Goal: Transaction & Acquisition: Book appointment/travel/reservation

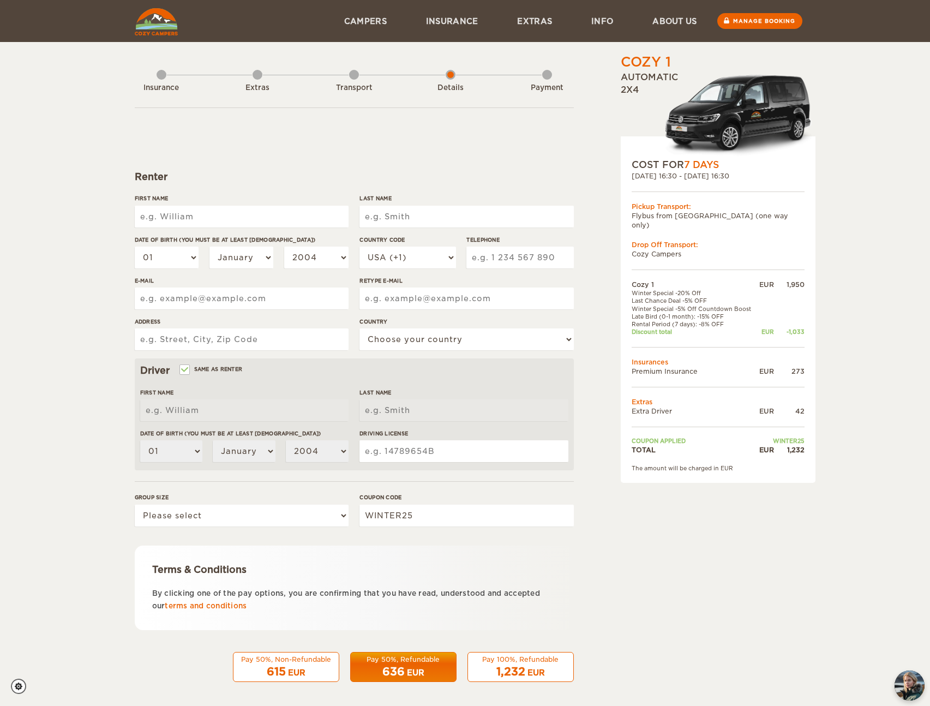
scroll to position [3, 0]
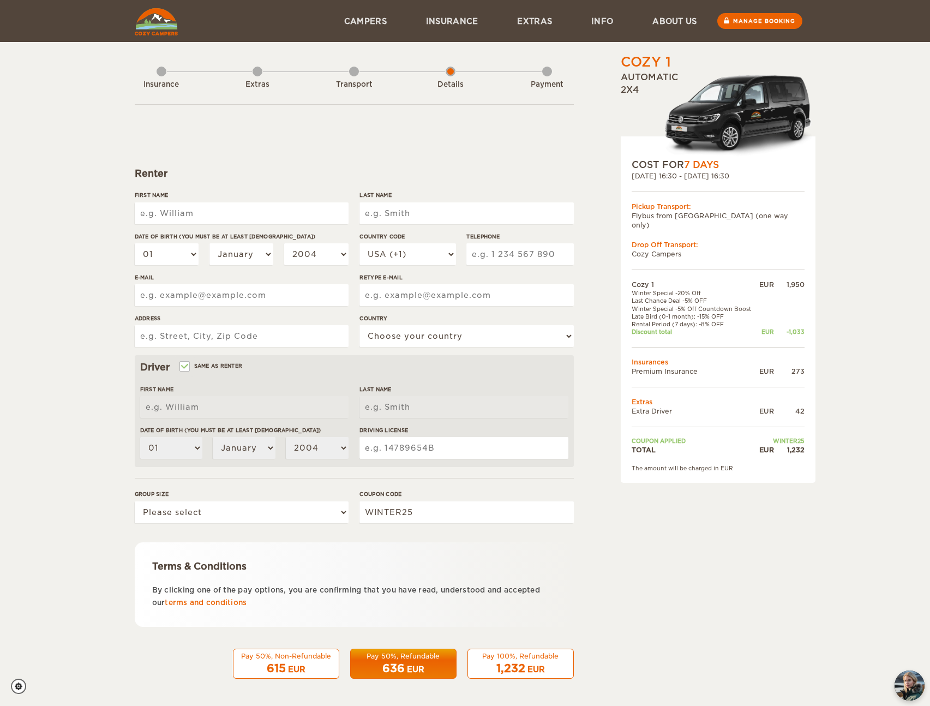
click at [622, 528] on div "Cozy 1 Expand Collapse Total 1,232 EUR Automatic 2x4 COST FOR 7 Days 14. Sep 20…" at bounding box center [689, 372] width 211 height 645
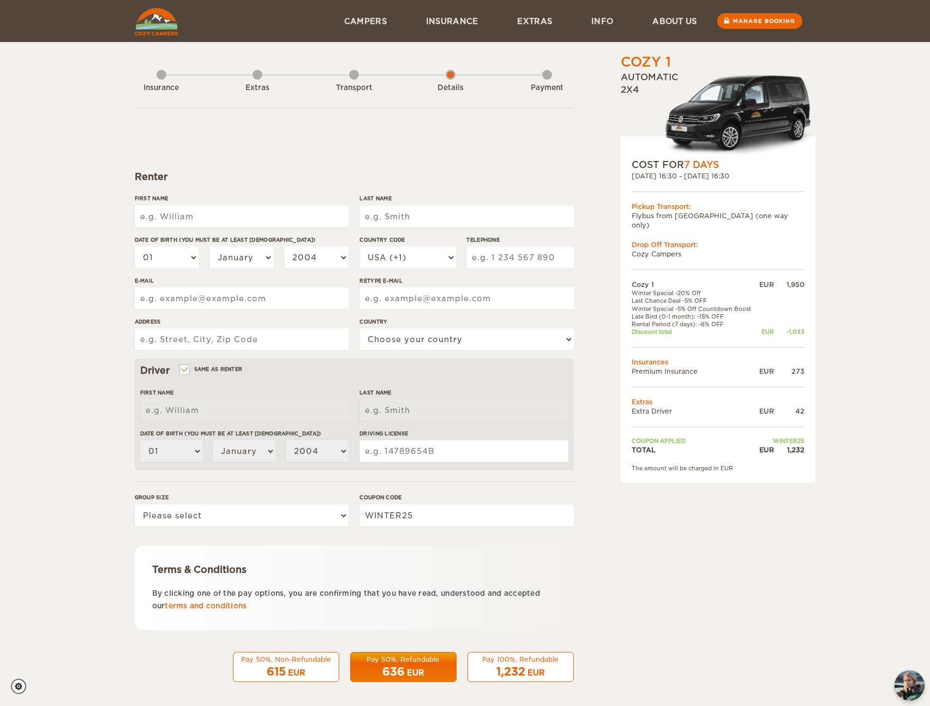
click at [349, 75] on div "Transport" at bounding box center [354, 86] width 10 height 44
click at [366, 89] on div "Transport" at bounding box center [354, 88] width 60 height 10
click at [601, 491] on div "Cozy 1 Expand Collapse Total 1,393 EUR Automatic 2x4 COST FOR 7 Days [DATE] 16:…" at bounding box center [689, 375] width 211 height 645
click at [593, 373] on div "Cozy 1 Expand Collapse Total 1,393 EUR Automatic 2x4 COST FOR 7 Days 14. Sep 20…" at bounding box center [689, 375] width 211 height 645
click at [165, 208] on input "First Name" at bounding box center [242, 217] width 214 height 22
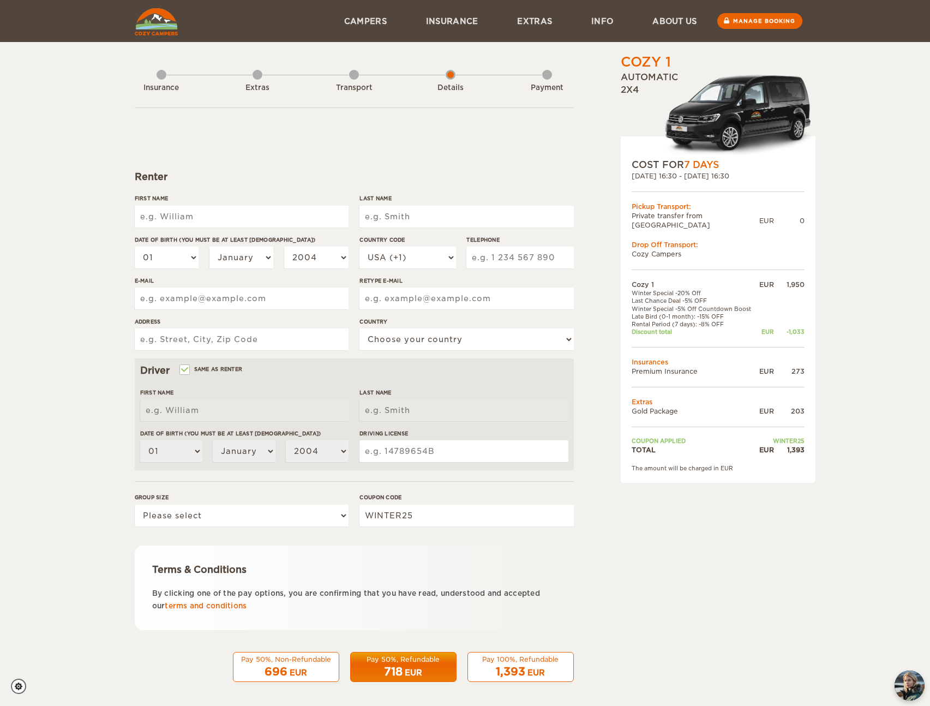
type input "George"
type input "Paw"
select select "61"
type input "432583524"
type input "paw.george@gmail.com"
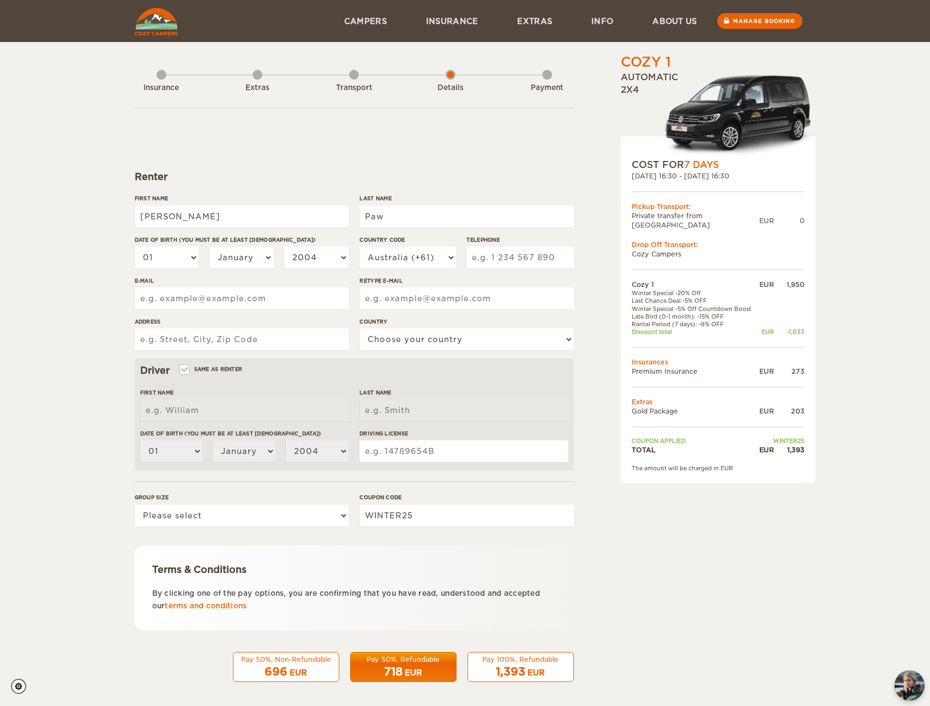
type input "paw.george@gmail.com"
type input "25 Creswick Street"
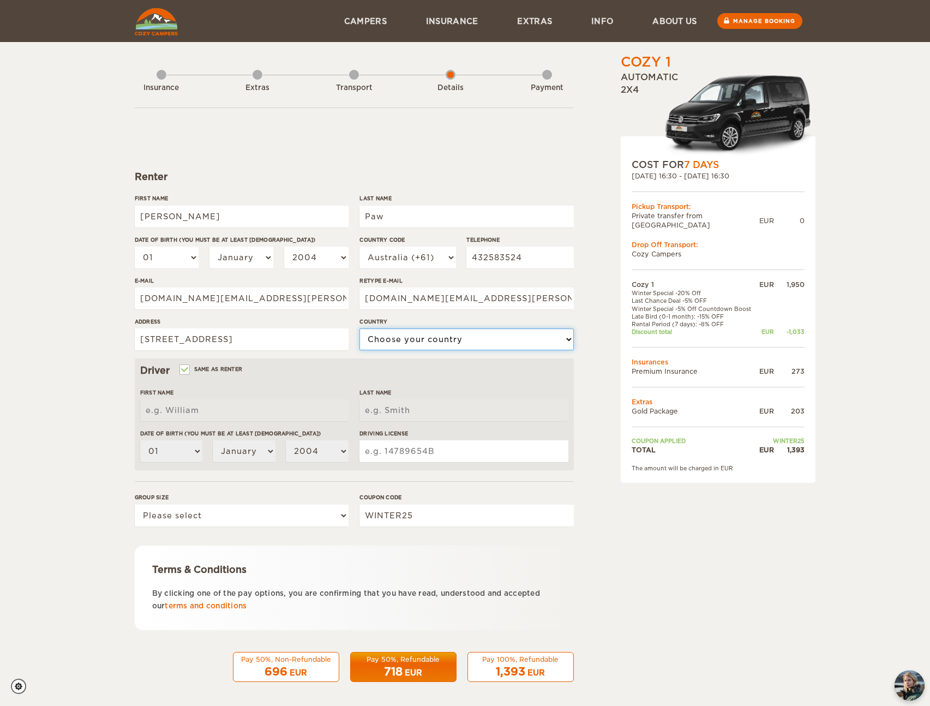
select select "13"
type input "George"
type input "Paw"
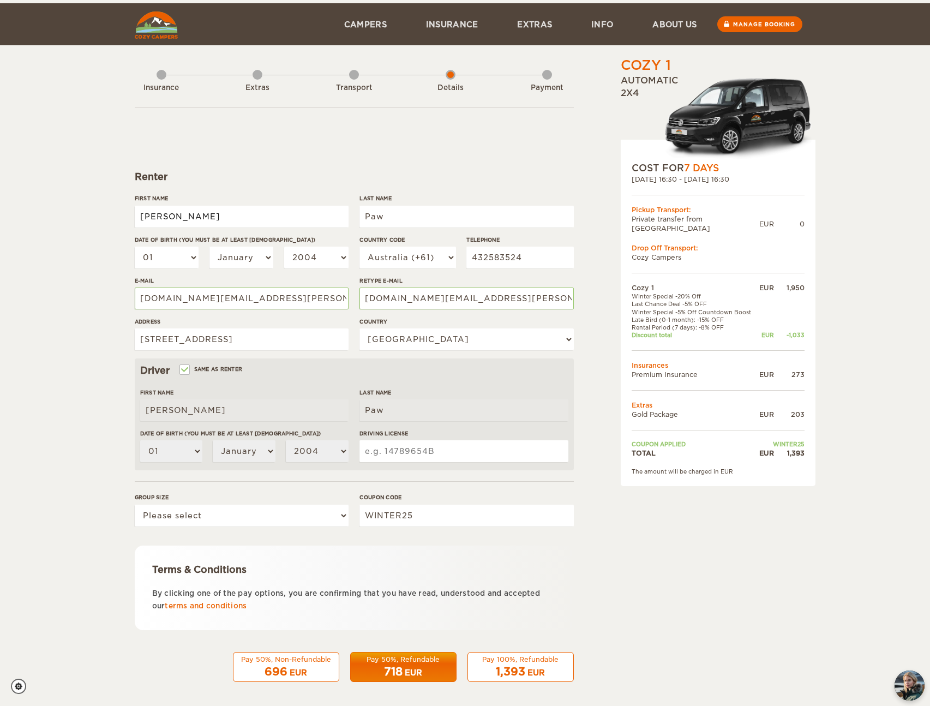
scroll to position [3, 0]
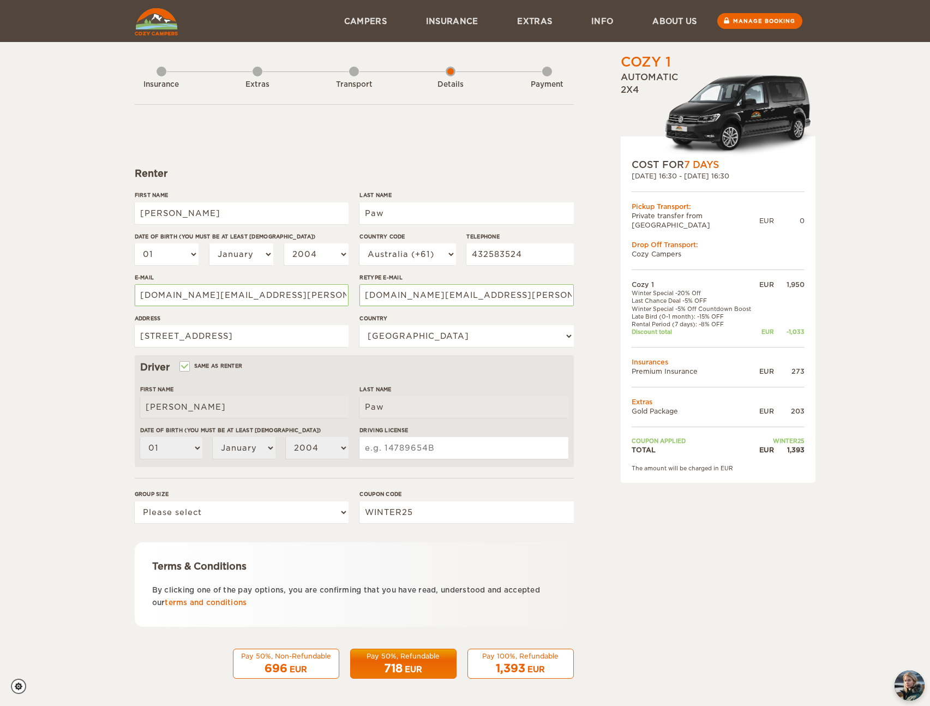
click at [82, 354] on div "Cozy 1 Expand Collapse Total 1,393 EUR Automatic 2x4 COST FOR 7 Days 14. Sep 20…" at bounding box center [465, 351] width 930 height 709
click at [168, 251] on select "01 02 03 04 05 06 07 08 09 10 11 12 13 14 15 16 17 18 19 20 21 22 23 24 25 26 2…" at bounding box center [167, 254] width 64 height 22
select select "10"
click at [135, 243] on select "01 02 03 04 05 06 07 08 09 10 11 12 13 14 15 16 17 18 19 20 21 22 23 24 25 26 2…" at bounding box center [167, 254] width 64 height 22
select select "10"
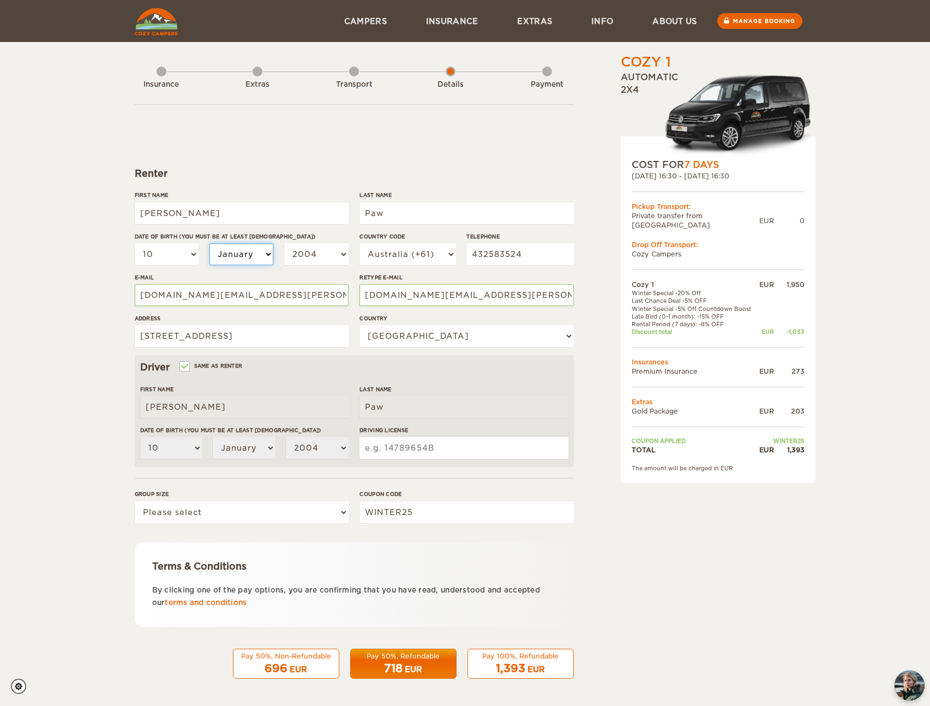
click at [237, 255] on select "January February March April May June July August September October November De…" at bounding box center [241, 254] width 64 height 22
select select "02"
click at [209, 243] on select "January February March April May June July August September October November De…" at bounding box center [241, 254] width 64 height 22
select select "02"
click at [297, 256] on select "2004 2003 2002 2001 2000 1999 1998 1997 1996 1995 1994 1993 1992 1991 1990 1989…" at bounding box center [316, 254] width 64 height 22
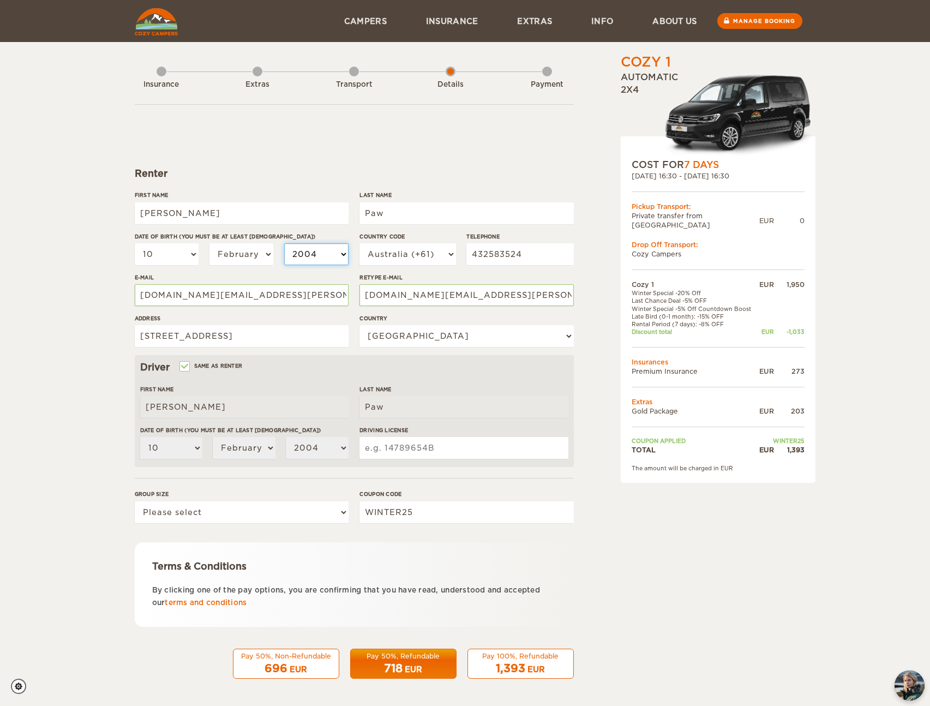
select select "1991"
click at [284, 243] on select "2004 2003 2002 2001 2000 1999 1998 1997 1996 1995 1994 1993 1992 1991 1990 1989…" at bounding box center [316, 254] width 64 height 22
select select "1991"
click at [592, 300] on div "Cozy 1 Expand Collapse Total 1,393 EUR Automatic 2x4 COST FOR 7 Days 14. Sep 20…" at bounding box center [689, 372] width 211 height 645
click at [420, 446] on input "Driving License" at bounding box center [463, 448] width 208 height 22
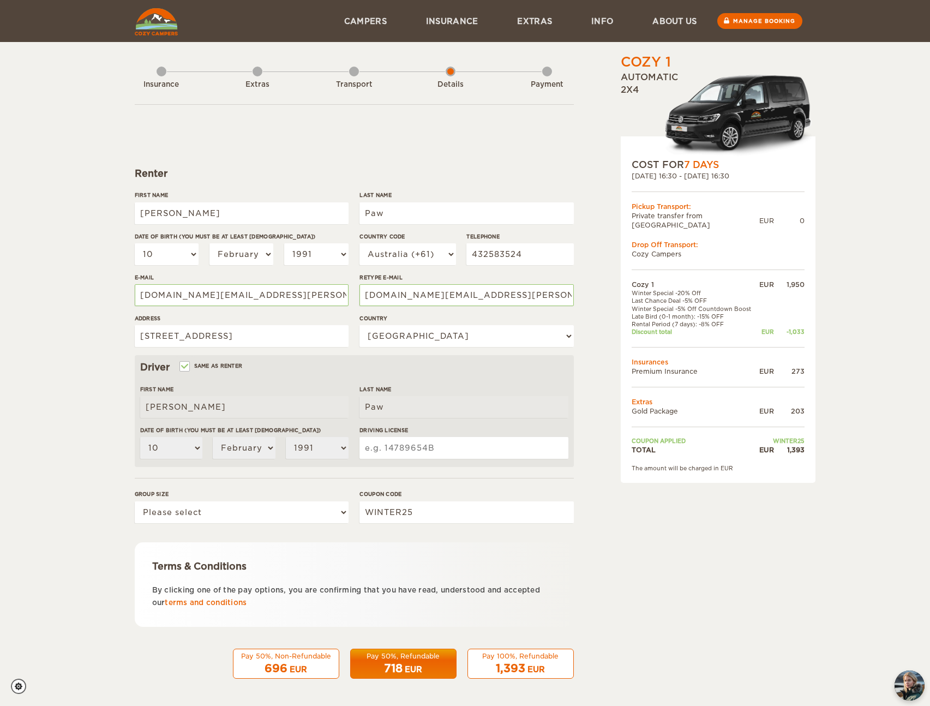
click at [217, 525] on div "Group size Please select 1 2" at bounding box center [242, 510] width 214 height 41
click at [221, 514] on select "Please select 1 2" at bounding box center [242, 512] width 214 height 22
select select "2"
click at [135, 501] on select "Please select 1 2" at bounding box center [242, 512] width 214 height 22
click at [419, 480] on form "Renter First Name George Last Name Paw Date of birth (You must be at least 20 y…" at bounding box center [354, 391] width 439 height 574
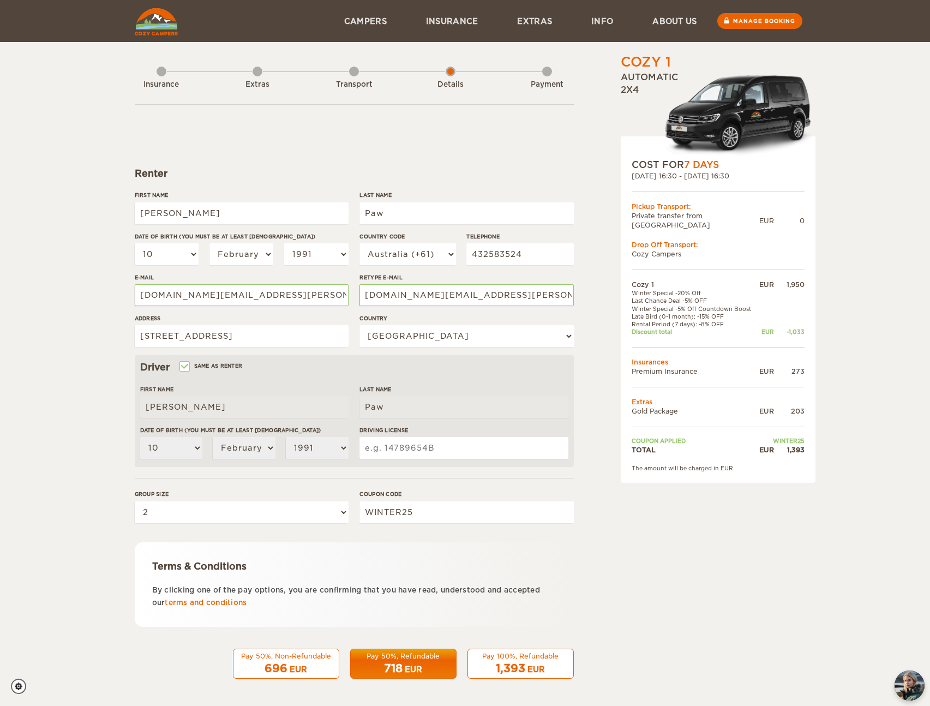
click at [417, 440] on input "Driving License" at bounding box center [463, 448] width 208 height 22
click at [521, 447] on input "Driving License" at bounding box center [463, 448] width 208 height 22
type input "053276891"
click at [600, 427] on div "Cozy 1 Expand Collapse Total 1,393 EUR Automatic 2x4 COST FOR 7 Days 14. Sep 20…" at bounding box center [689, 372] width 211 height 645
click at [631, 589] on div "Cozy 1 Expand Collapse Total 1,393 EUR Automatic 2x4 COST FOR 7 Days 14. Sep 20…" at bounding box center [689, 372] width 211 height 645
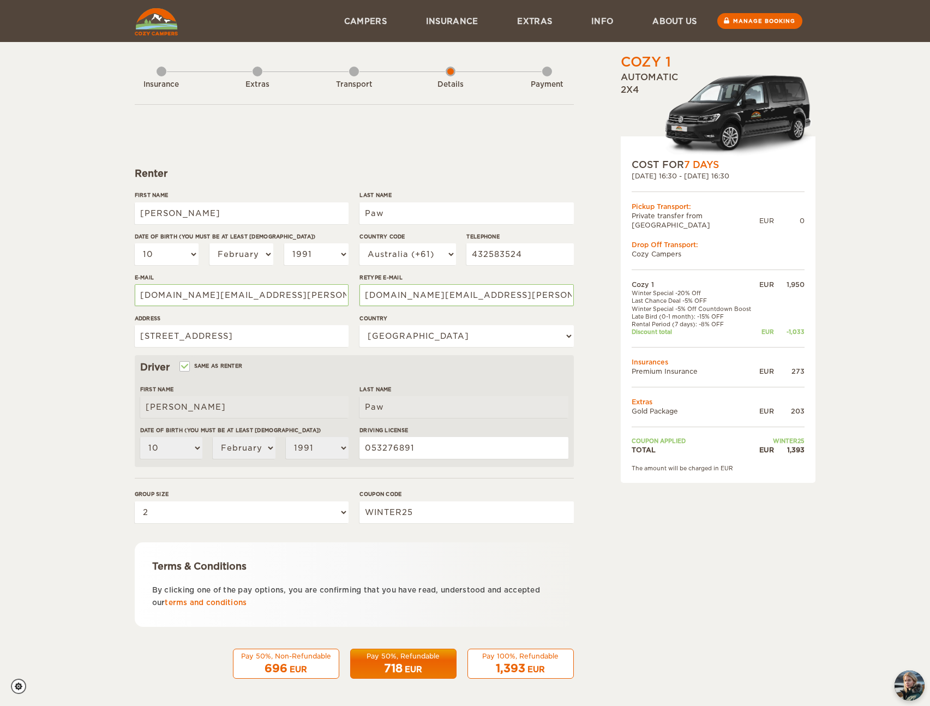
click at [531, 660] on div "1,393 EUR" at bounding box center [520, 668] width 92 height 16
click at [527, 661] on div "1,393 EUR" at bounding box center [520, 668] width 92 height 16
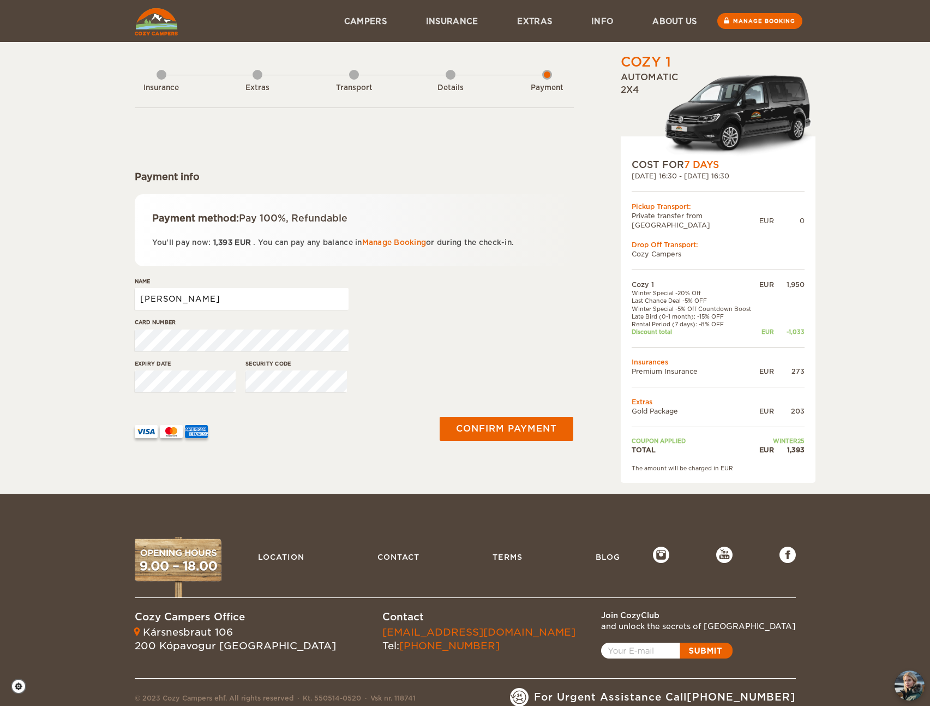
click at [195, 300] on input "George" at bounding box center [242, 299] width 214 height 22
click at [101, 332] on div "Cozy 1 Expand Collapse Total 1,393 EUR Automatic 2x4 COST FOR 7 Days 14. Sep 20…" at bounding box center [465, 246] width 930 height 493
click at [197, 298] on input "George" at bounding box center [242, 299] width 214 height 22
type input "George Paw"
click at [489, 352] on div "Card number" at bounding box center [354, 338] width 439 height 41
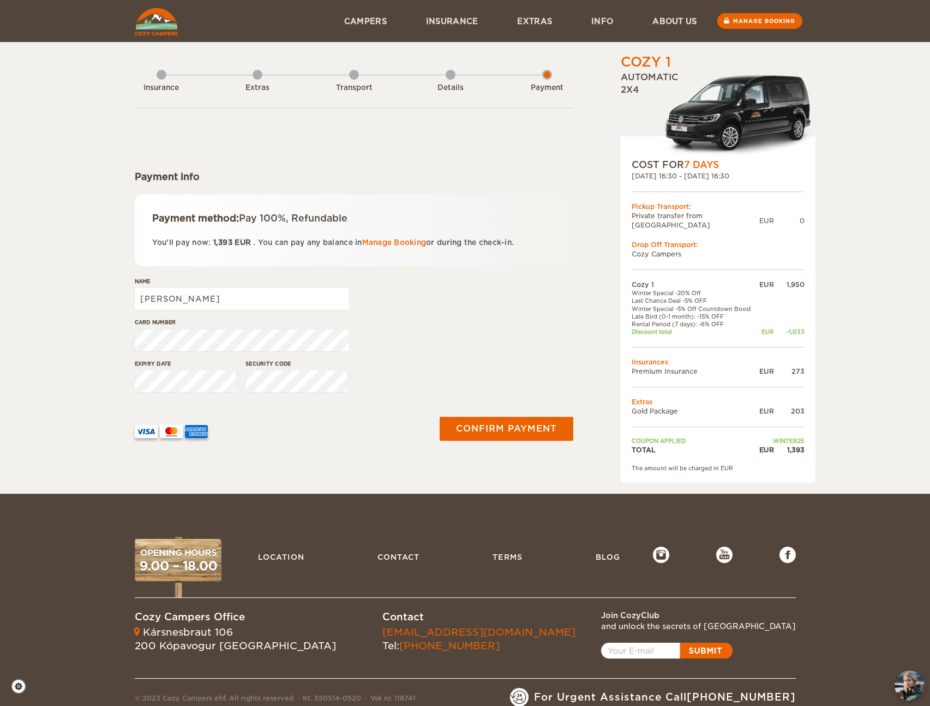
click at [489, 352] on div "Card number" at bounding box center [354, 338] width 439 height 41
click at [516, 429] on button "Confirm payment" at bounding box center [506, 428] width 137 height 25
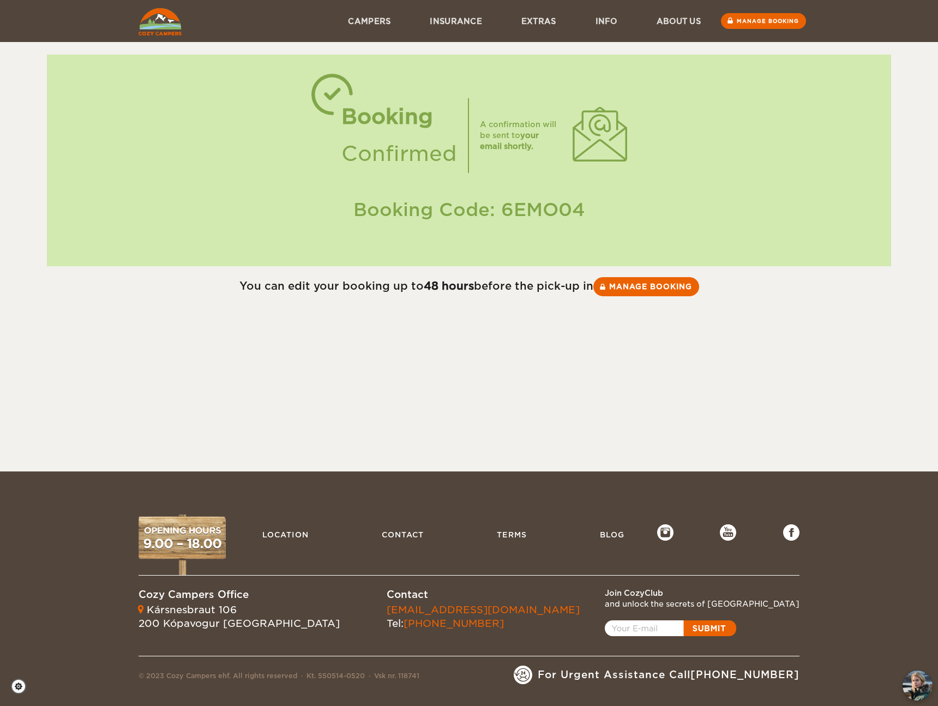
click at [743, 169] on div "Booking Confirmed A confirmation will be sent to your email shortly. Booking Co…" at bounding box center [469, 161] width 844 height 212
